Goal: Navigation & Orientation: Find specific page/section

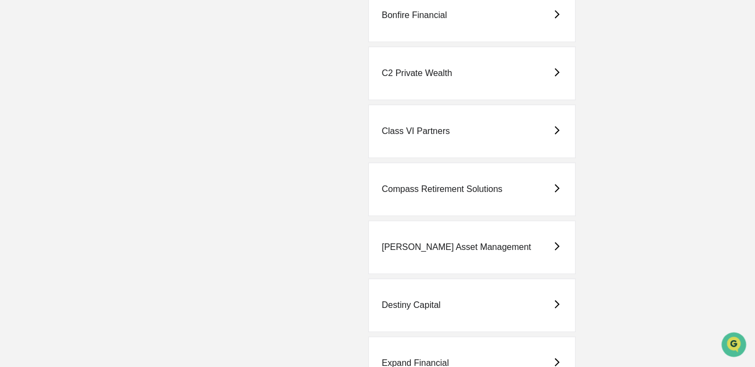
scroll to position [398, 0]
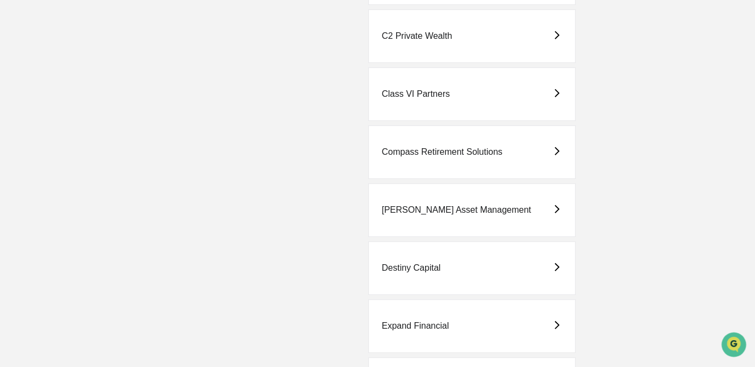
click at [401, 275] on div "Destiny Capital" at bounding box center [472, 268] width 208 height 54
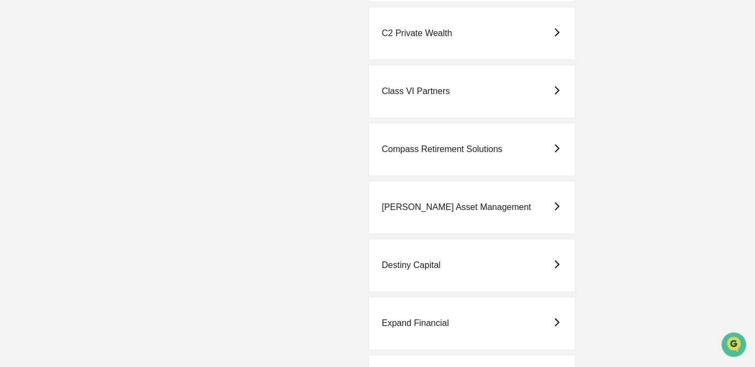
scroll to position [448, 0]
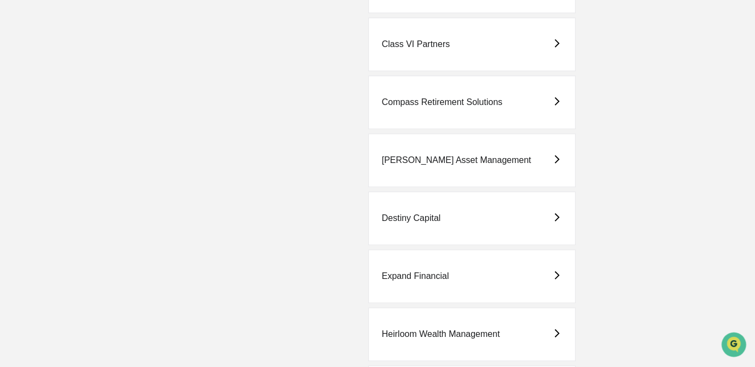
click at [400, 218] on div "Destiny Capital" at bounding box center [411, 218] width 59 height 10
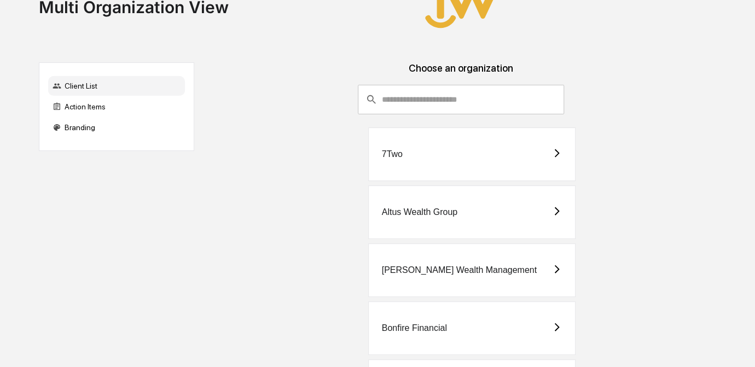
scroll to position [99, 0]
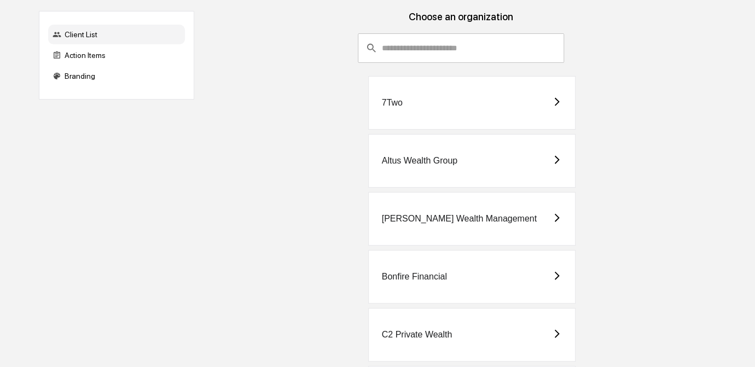
click at [481, 214] on div "[PERSON_NAME] Wealth Management" at bounding box center [459, 219] width 155 height 10
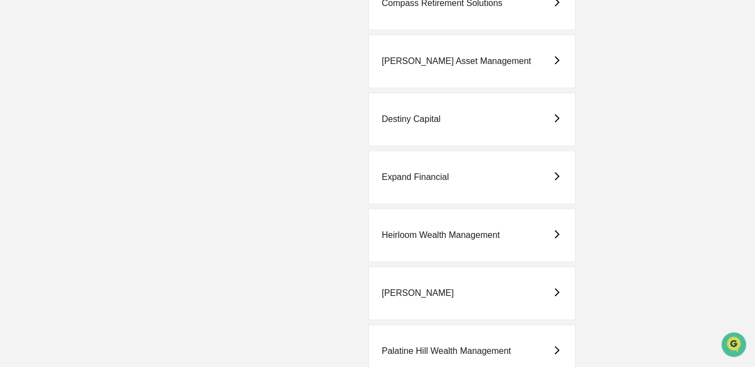
scroll to position [547, 0]
click at [432, 181] on div "Expand Financial" at bounding box center [472, 177] width 208 height 54
